Goal: Task Accomplishment & Management: Complete application form

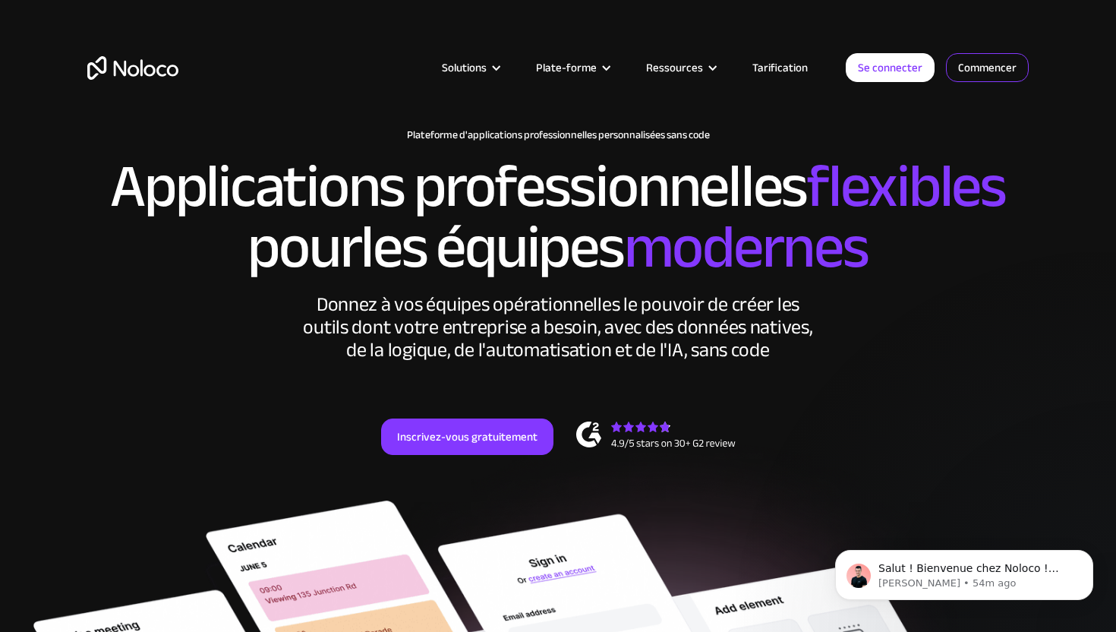
click at [985, 70] on font "Commencer" at bounding box center [987, 67] width 58 height 21
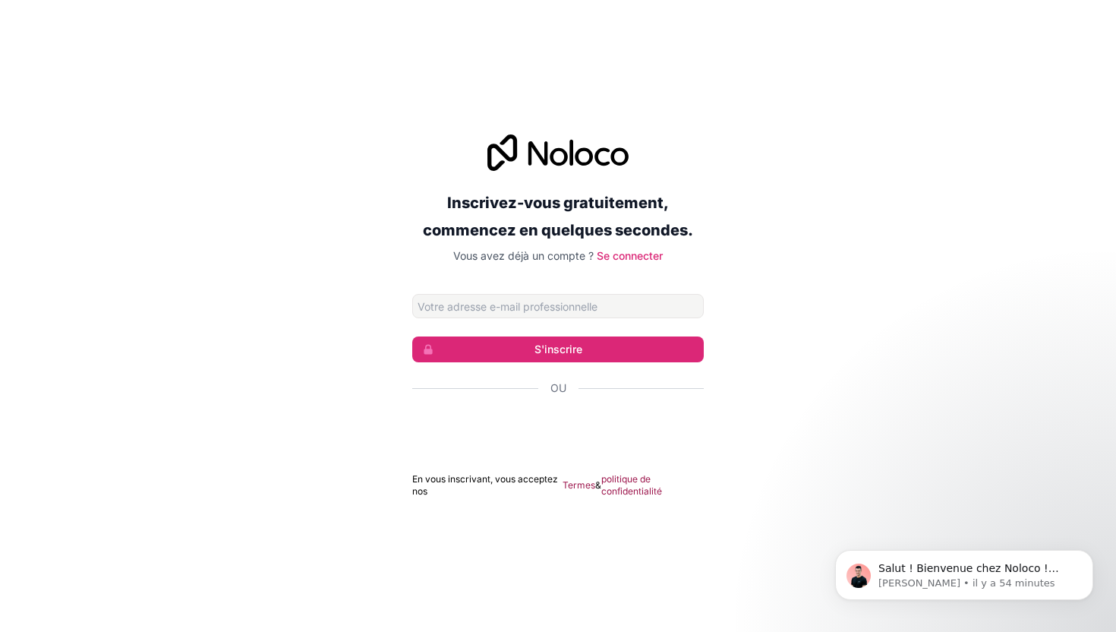
click at [502, 290] on div "Inscrivez-vous gratuitement, commencez en quelques secondes. Vous avez déjà un …" at bounding box center [558, 315] width 292 height 363
click at [506, 309] on input "Adresse email" at bounding box center [558, 306] width 292 height 24
click at [336, 397] on div "Inscrivez-vous gratuitement, commencez en quelques secondes. Vous avez déjà un …" at bounding box center [558, 315] width 1116 height 405
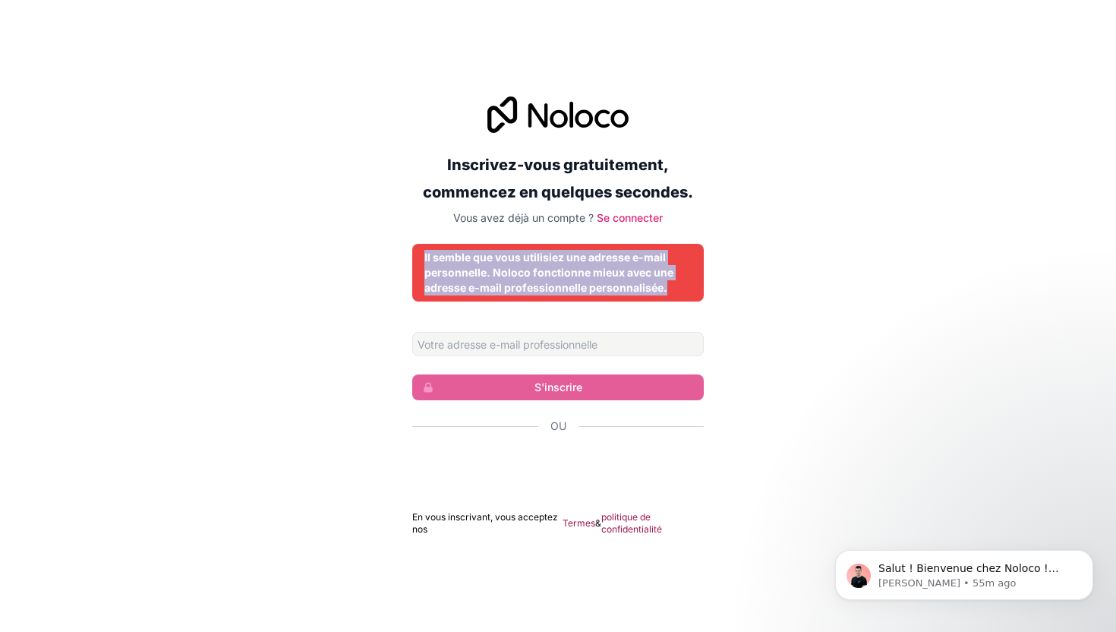
drag, startPoint x: 406, startPoint y: 252, endPoint x: 622, endPoint y: 304, distance: 221.9
click at [622, 304] on div "Inscrivez-vous gratuitement, commencez en quelques secondes. Vous avez déjà un …" at bounding box center [558, 315] width 1116 height 481
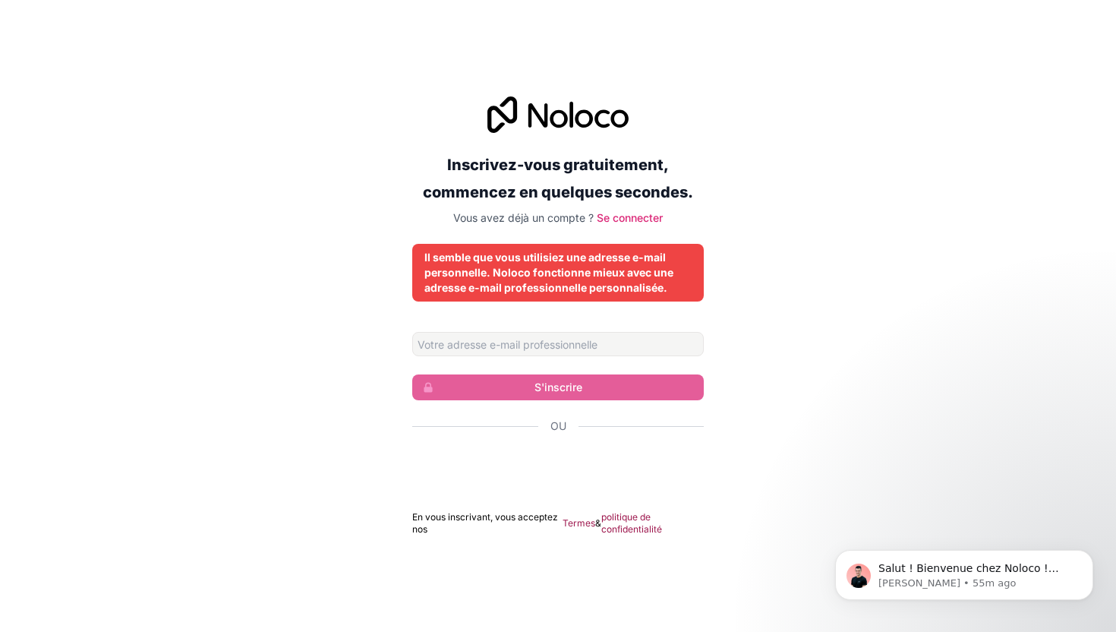
click at [706, 321] on div "Inscrivez-vous gratuitement, commencez en quelques secondes. Vous avez déjà un …" at bounding box center [558, 315] width 1116 height 481
click at [597, 338] on input "Adresse email" at bounding box center [558, 344] width 292 height 24
type input "contact@webmakersstudio.com"
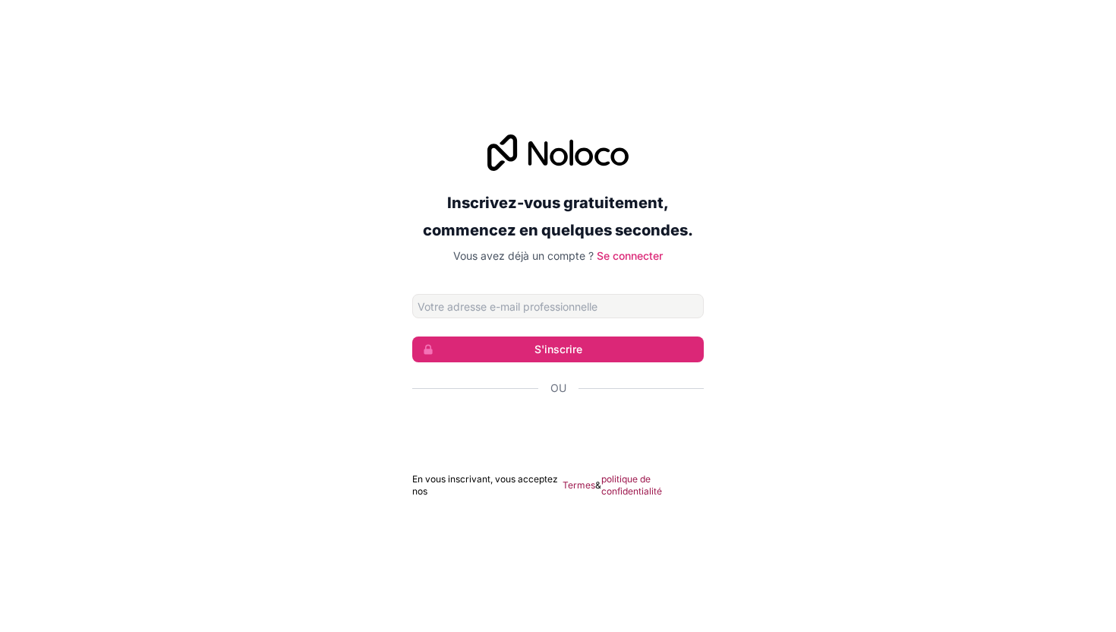
click at [462, 307] on input "Adresse email" at bounding box center [558, 306] width 292 height 24
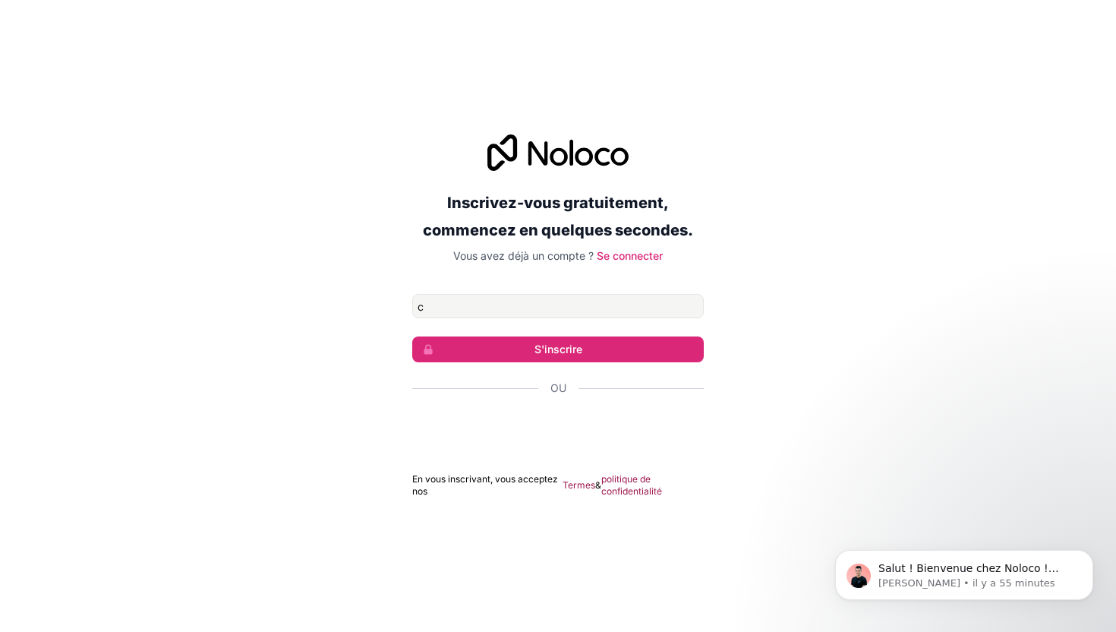
type input "contact@webmakersstudio.com"
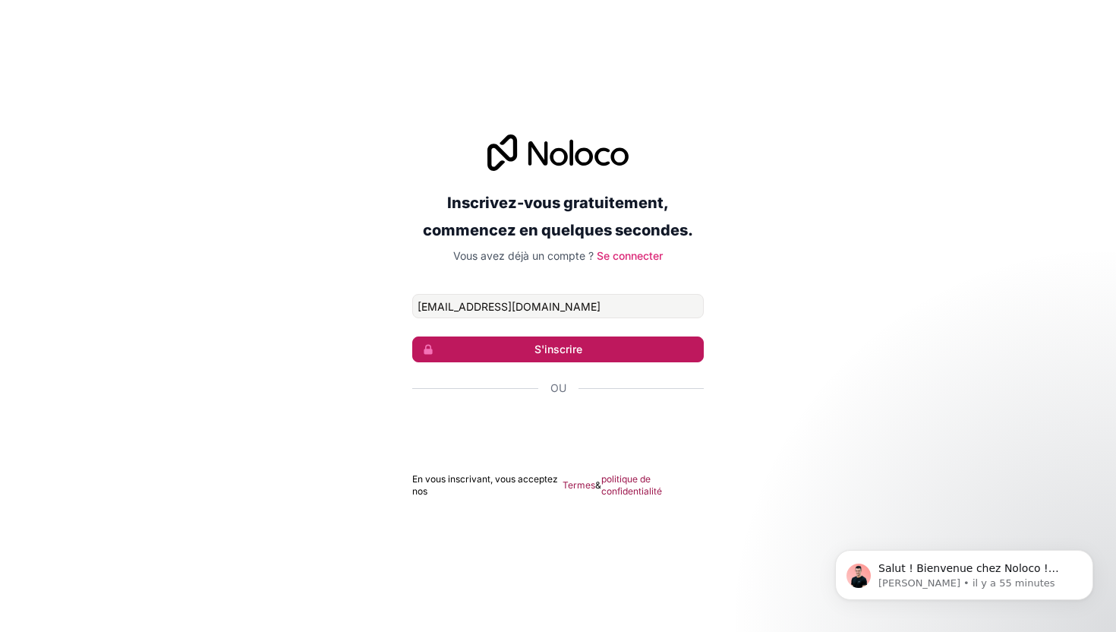
click at [516, 337] on button "S'inscrire" at bounding box center [558, 349] width 292 height 26
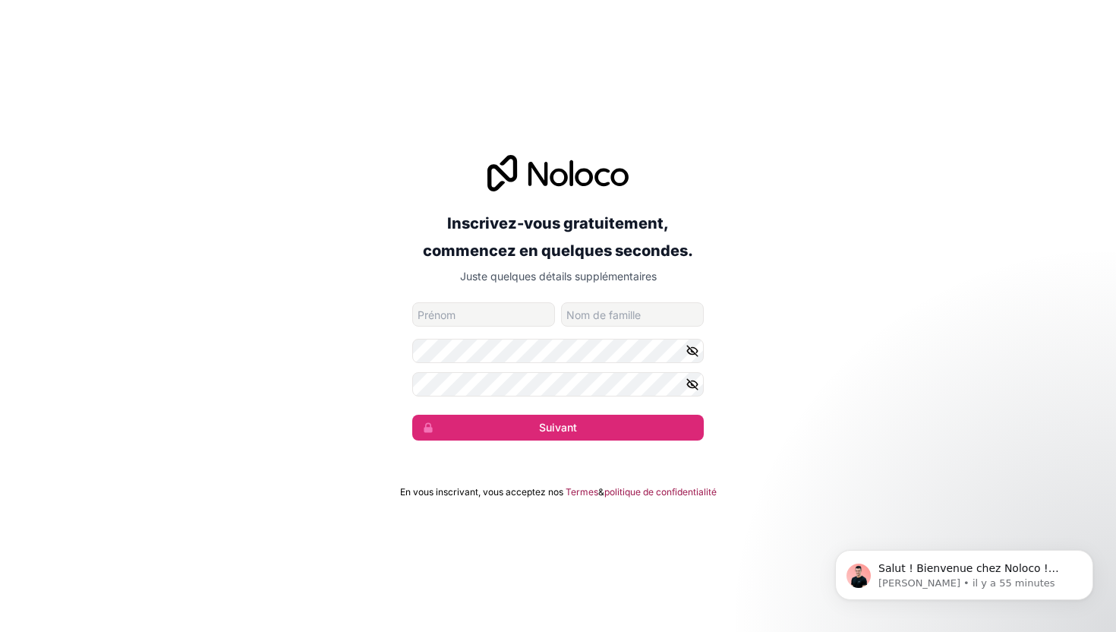
click at [500, 318] on input "prénom" at bounding box center [483, 314] width 143 height 24
type input "ismail"
type input "hassani"
click at [701, 356] on button "button" at bounding box center [695, 351] width 18 height 24
click at [695, 381] on icon "button" at bounding box center [692, 383] width 11 height 7
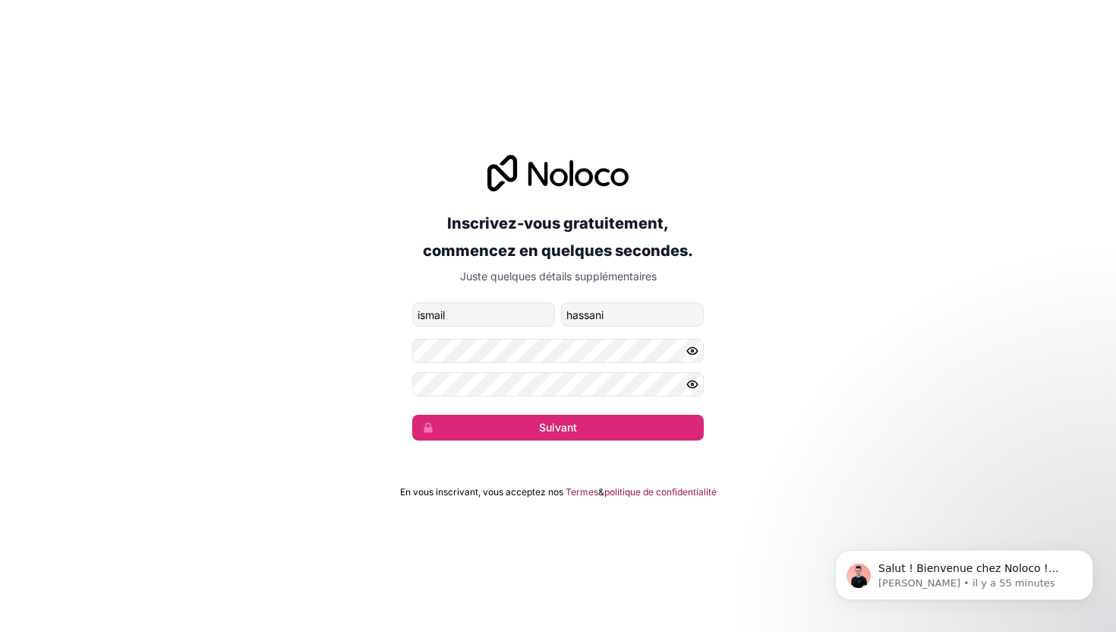
click at [667, 408] on form "contact@webmakersstudio.com ismail hassani Suivant" at bounding box center [558, 371] width 292 height 138
click at [664, 427] on button "Suivant" at bounding box center [558, 428] width 292 height 26
